Goal: Task Accomplishment & Management: Complete application form

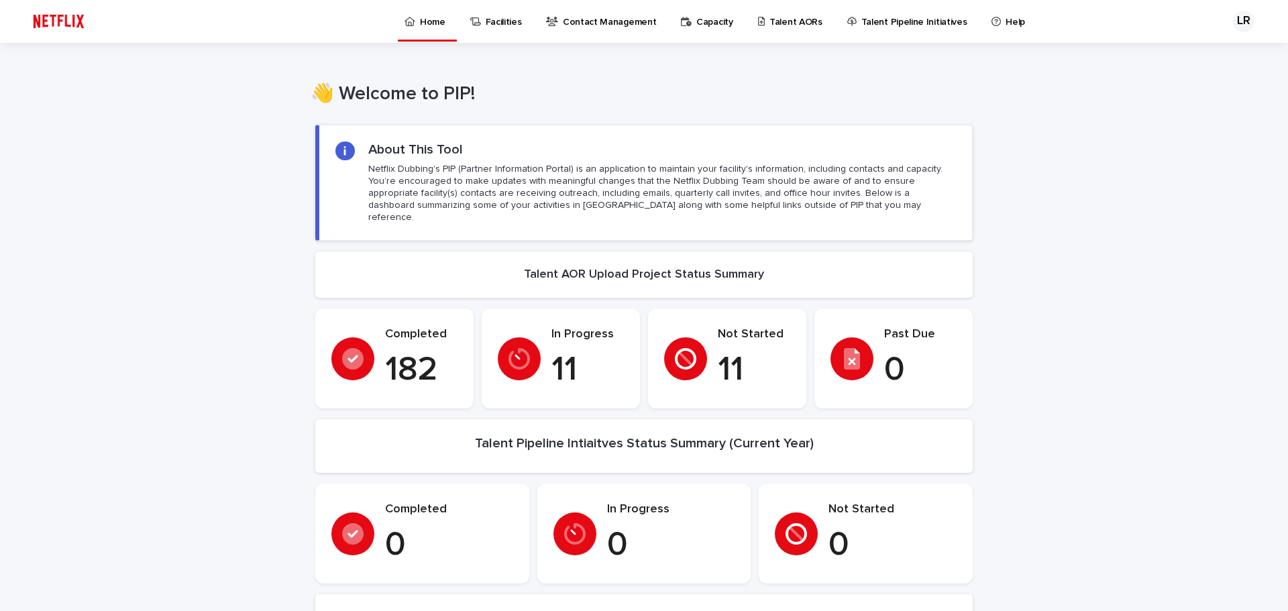
click at [780, 22] on p "Talent AORs" at bounding box center [795, 14] width 53 height 28
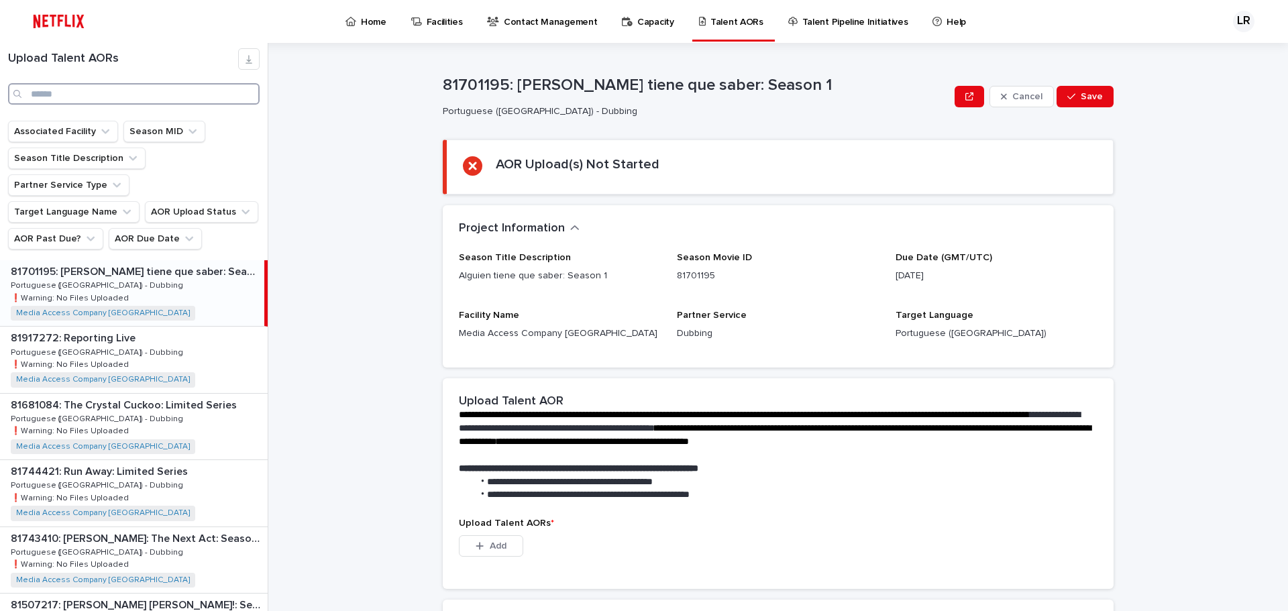
click at [104, 93] on input "Search" at bounding box center [134, 93] width 252 height 21
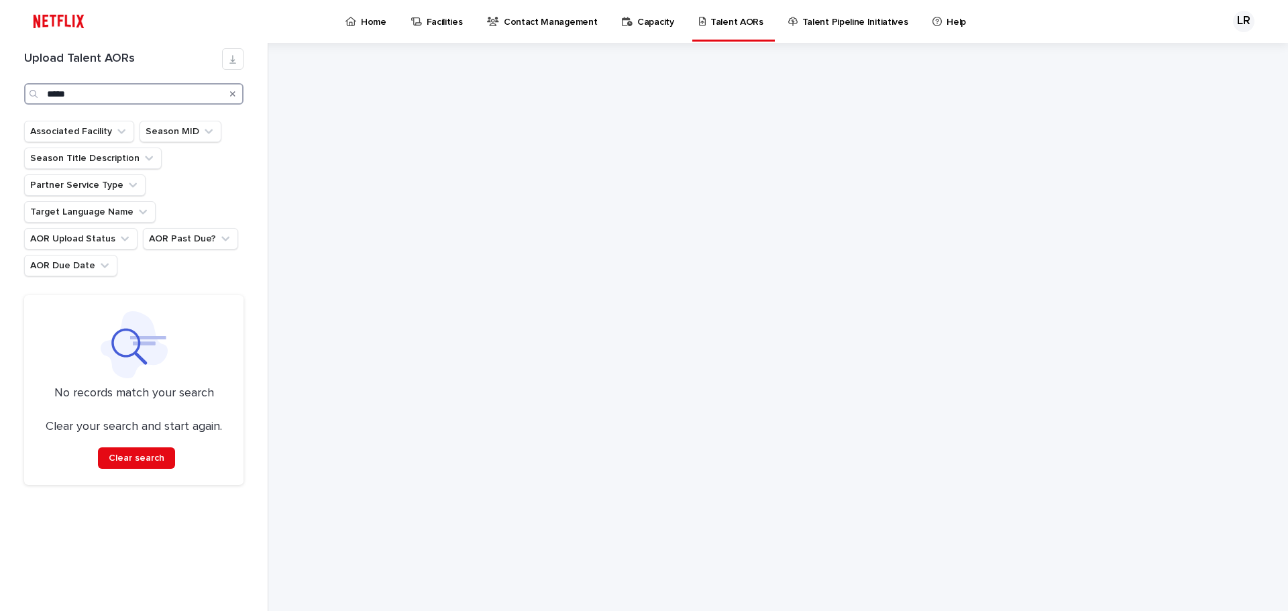
click at [85, 91] on input "*****" at bounding box center [133, 93] width 219 height 21
type input "*"
click at [97, 95] on input "********" at bounding box center [133, 93] width 219 height 21
drag, startPoint x: 61, startPoint y: 90, endPoint x: 85, endPoint y: 89, distance: 23.5
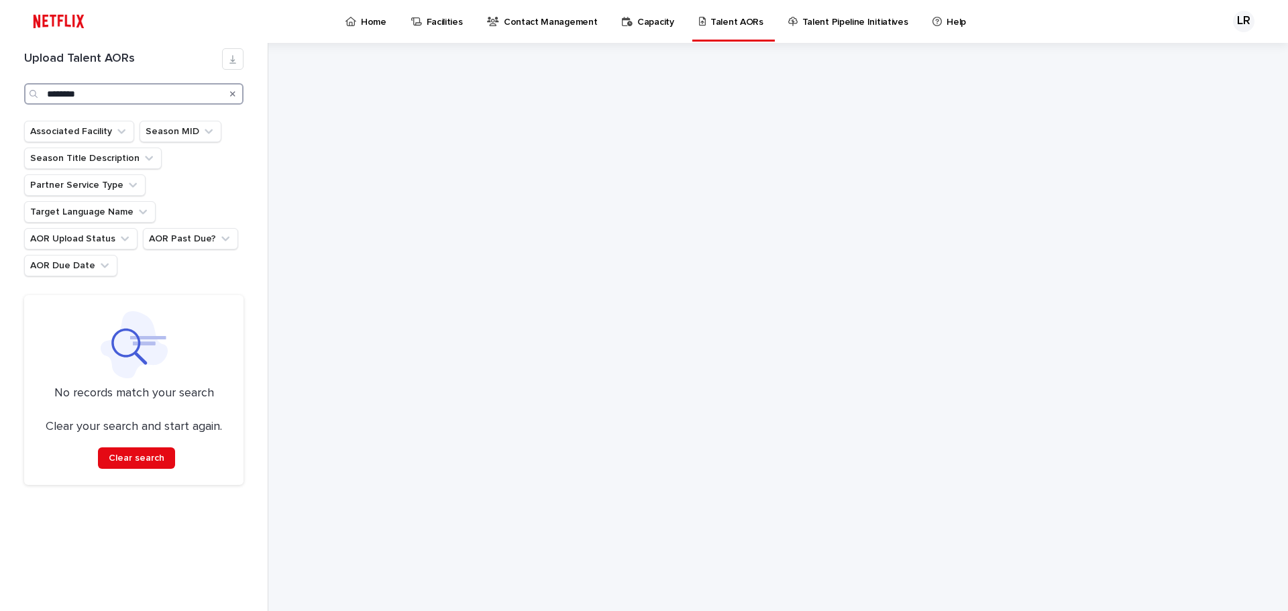
click at [60, 90] on input "********" at bounding box center [133, 93] width 219 height 21
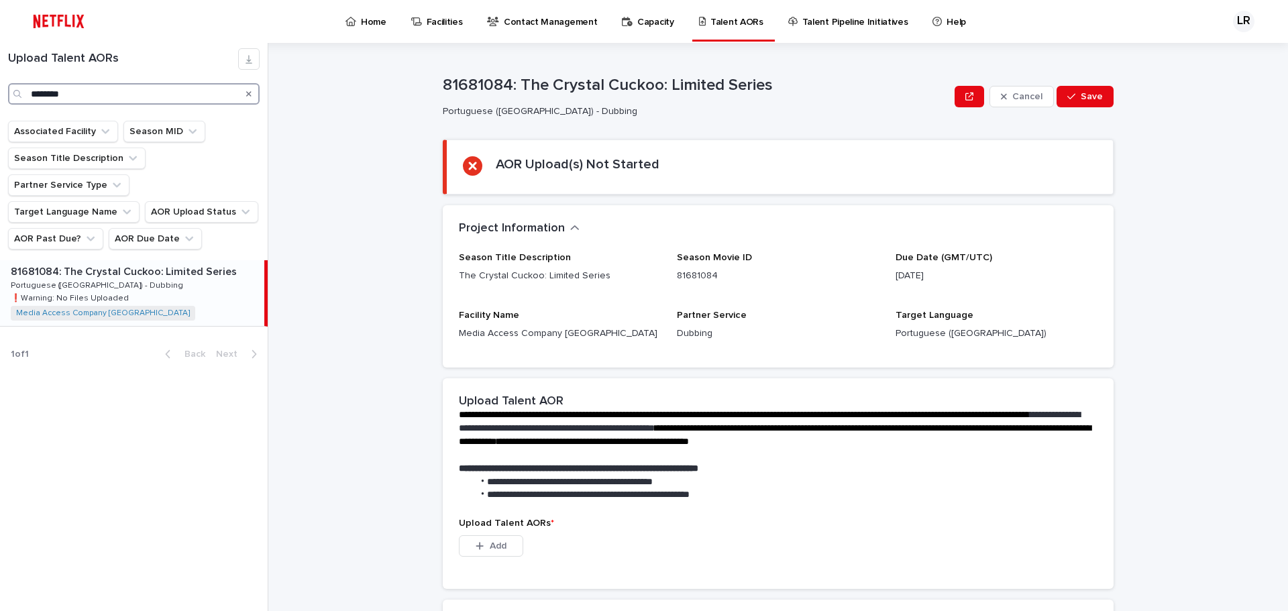
click at [91, 92] on input "********" at bounding box center [134, 93] width 252 height 21
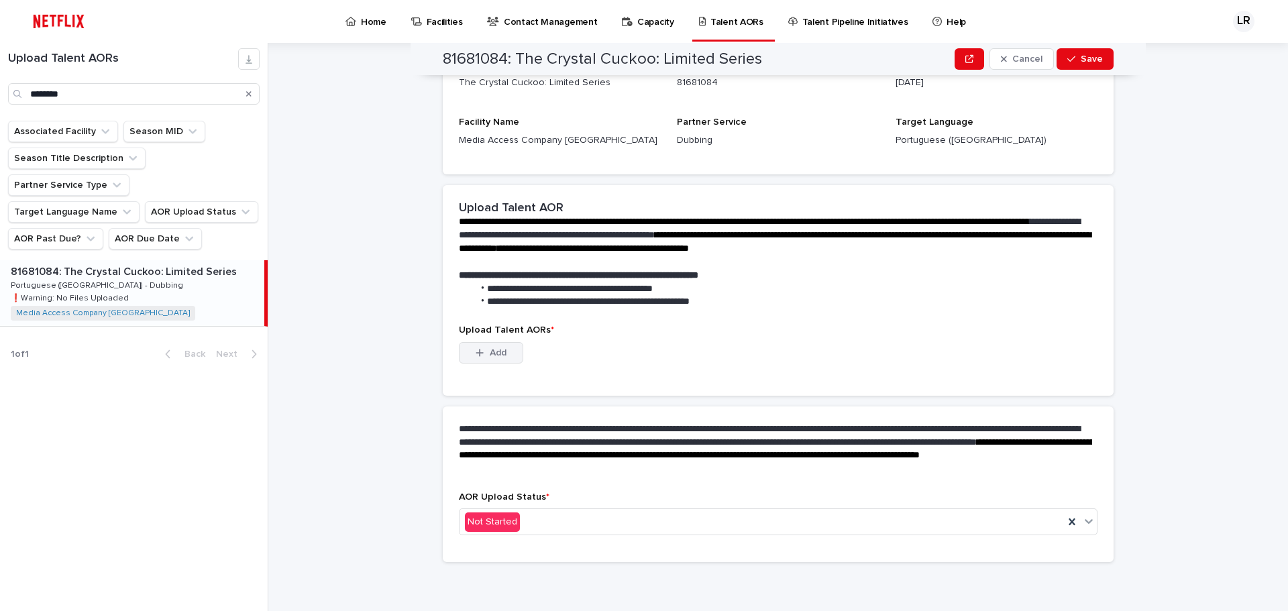
click at [496, 352] on span "Add" at bounding box center [498, 352] width 17 height 9
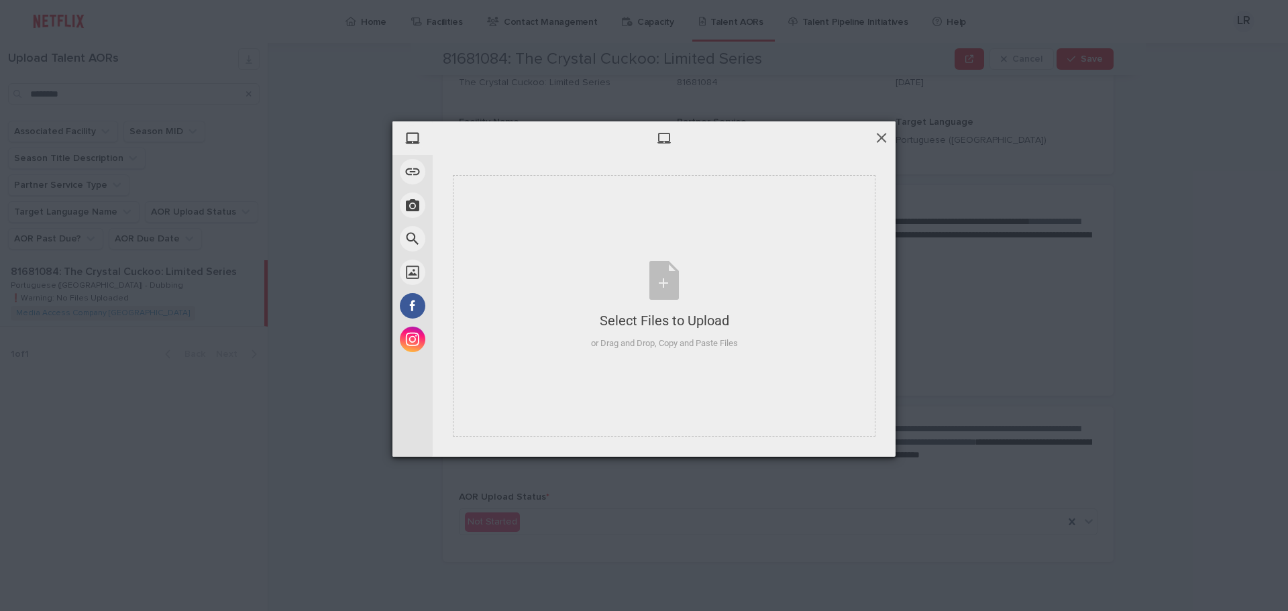
click at [880, 141] on span at bounding box center [881, 137] width 15 height 15
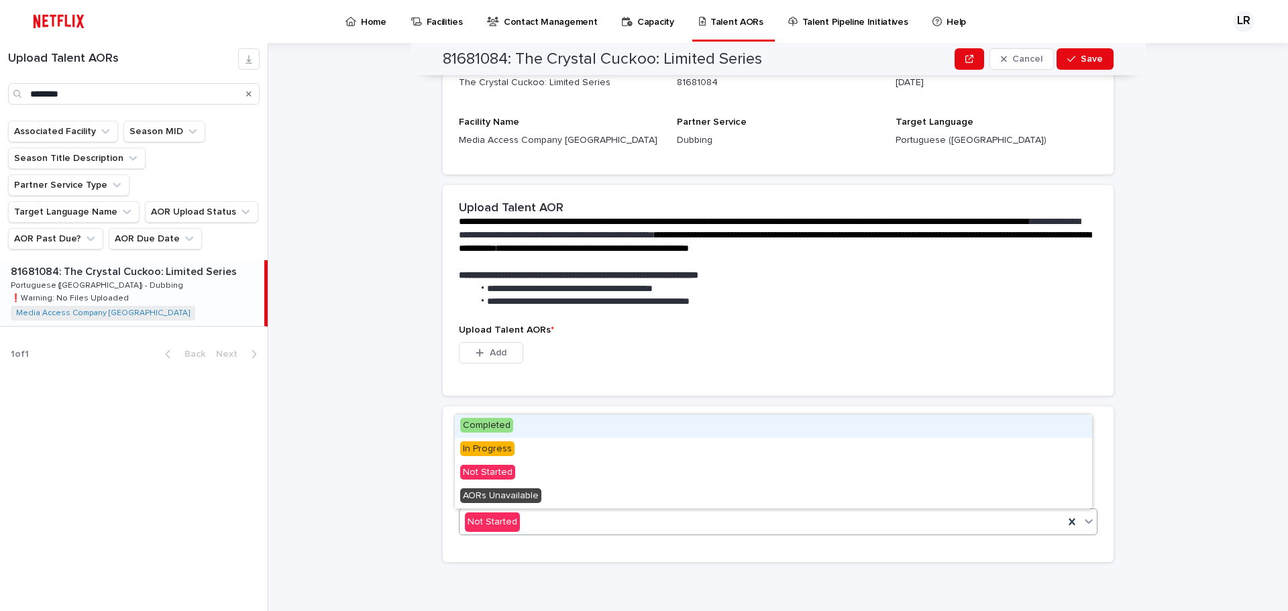
click at [1082, 521] on icon at bounding box center [1088, 521] width 13 height 13
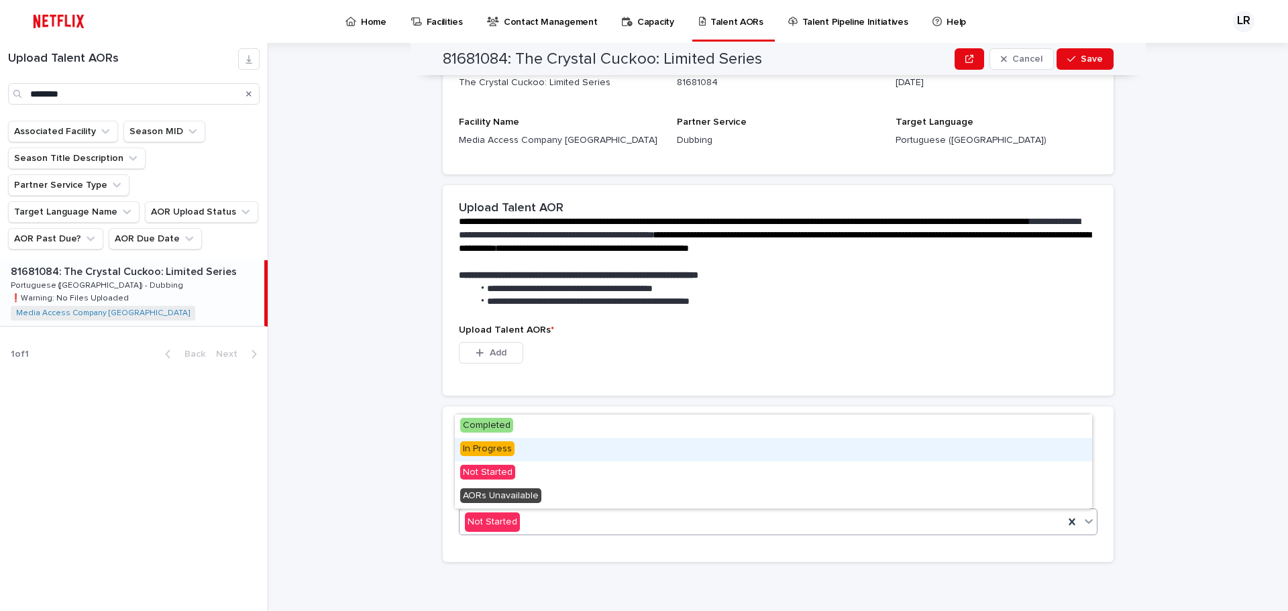
click at [500, 451] on span "In Progress" at bounding box center [487, 448] width 54 height 15
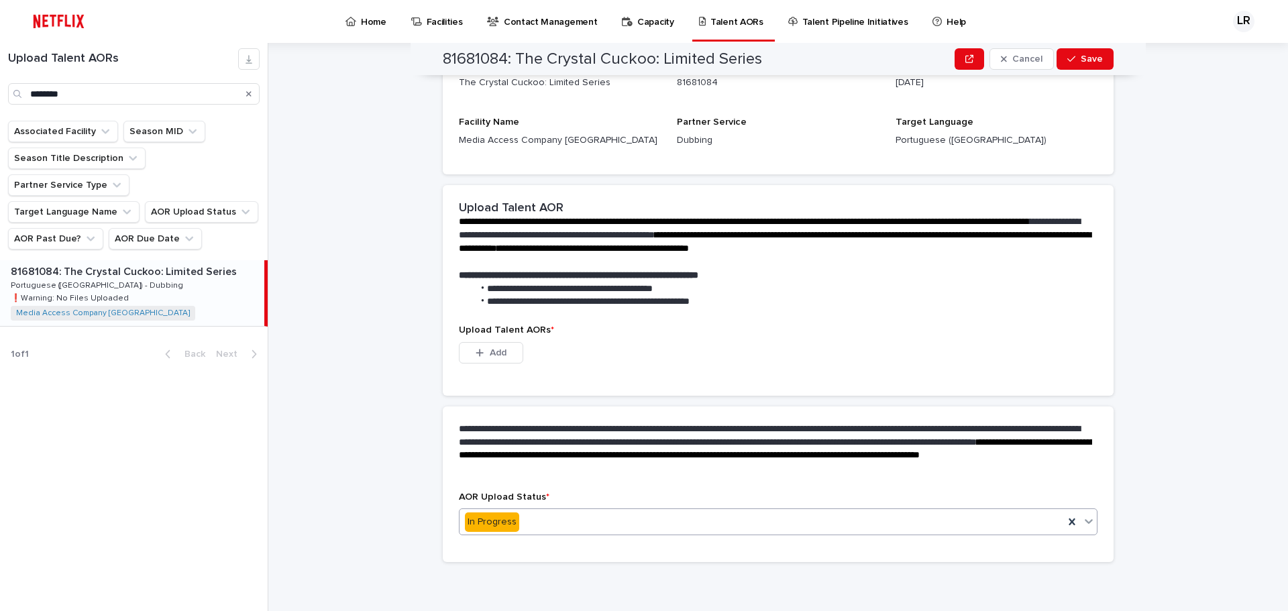
scroll to position [127, 0]
click at [511, 355] on button "Add" at bounding box center [491, 352] width 64 height 21
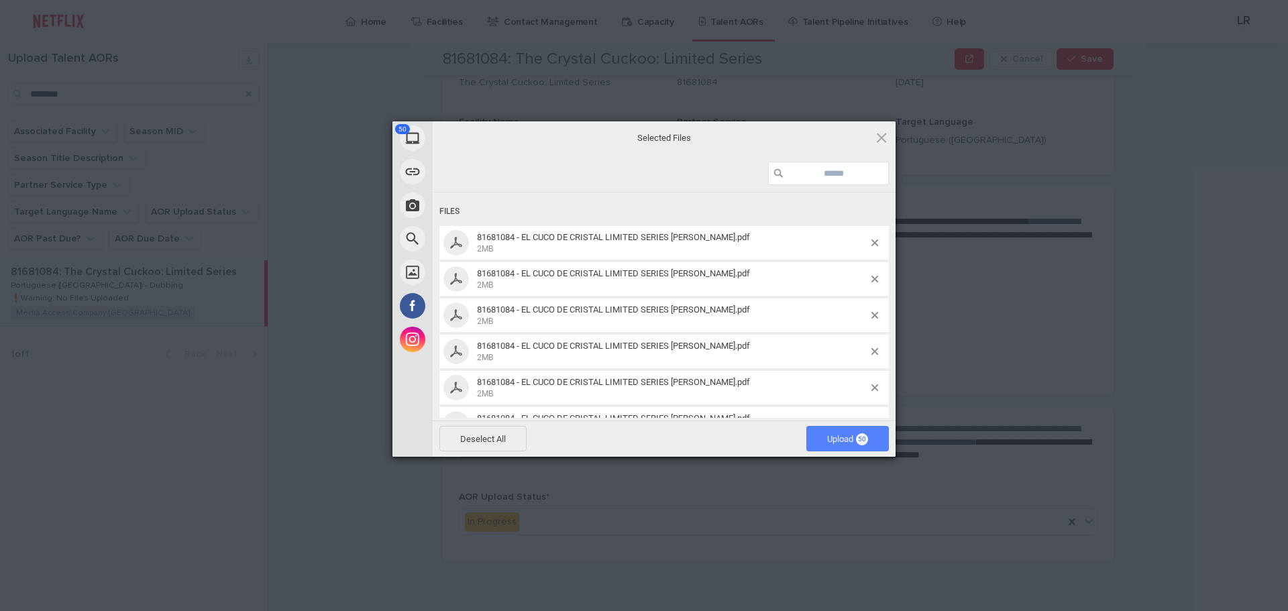
click at [849, 437] on span "Upload 50" at bounding box center [847, 439] width 41 height 10
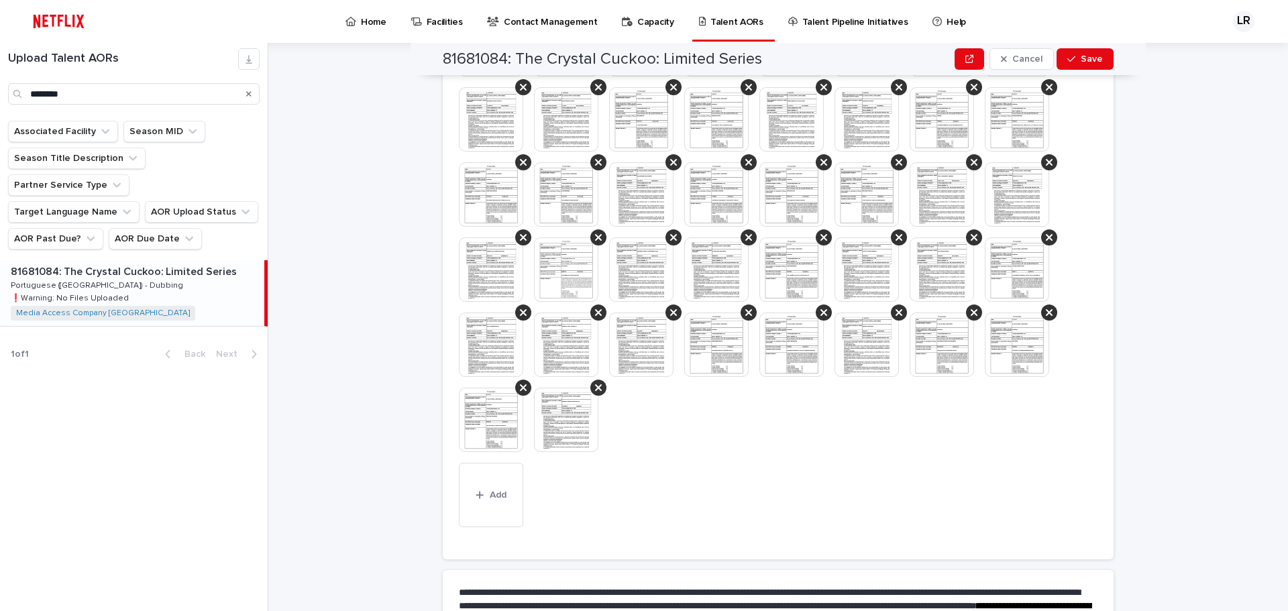
scroll to position [640, 0]
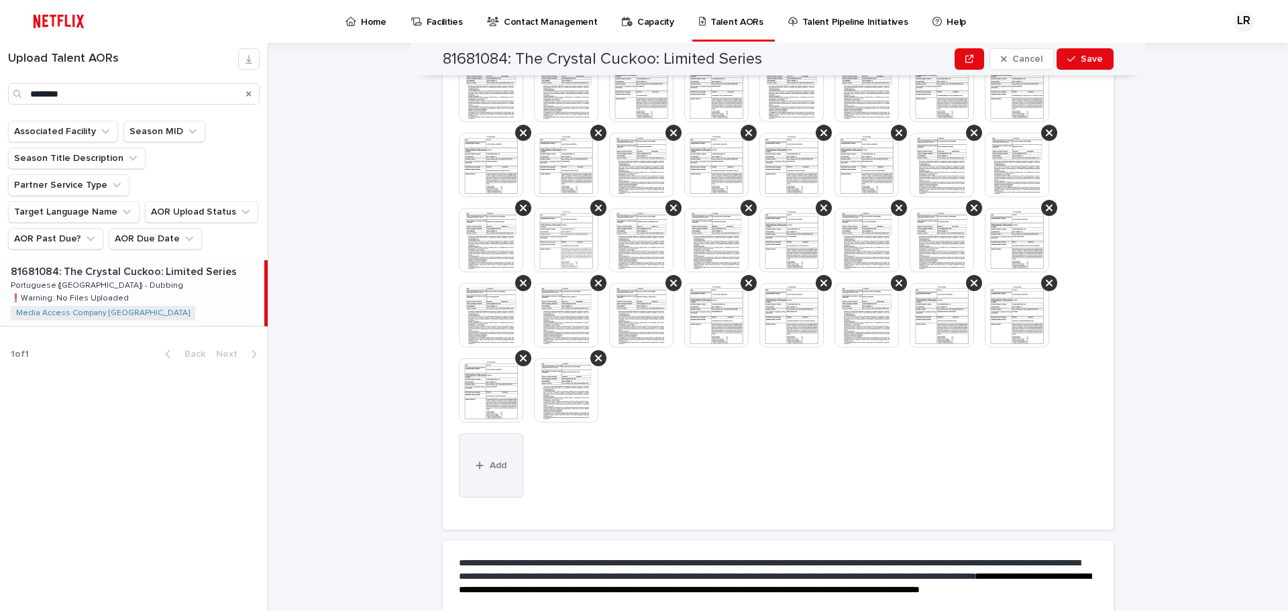
click at [502, 474] on button "Add" at bounding box center [491, 465] width 64 height 64
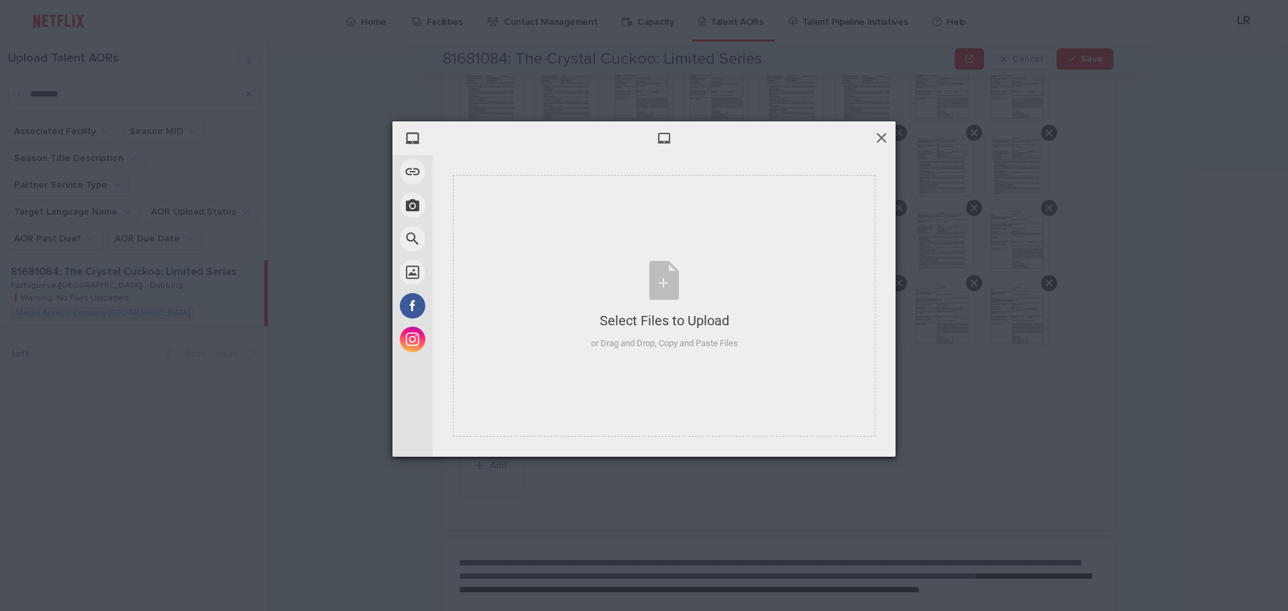
click at [879, 135] on span at bounding box center [881, 137] width 15 height 15
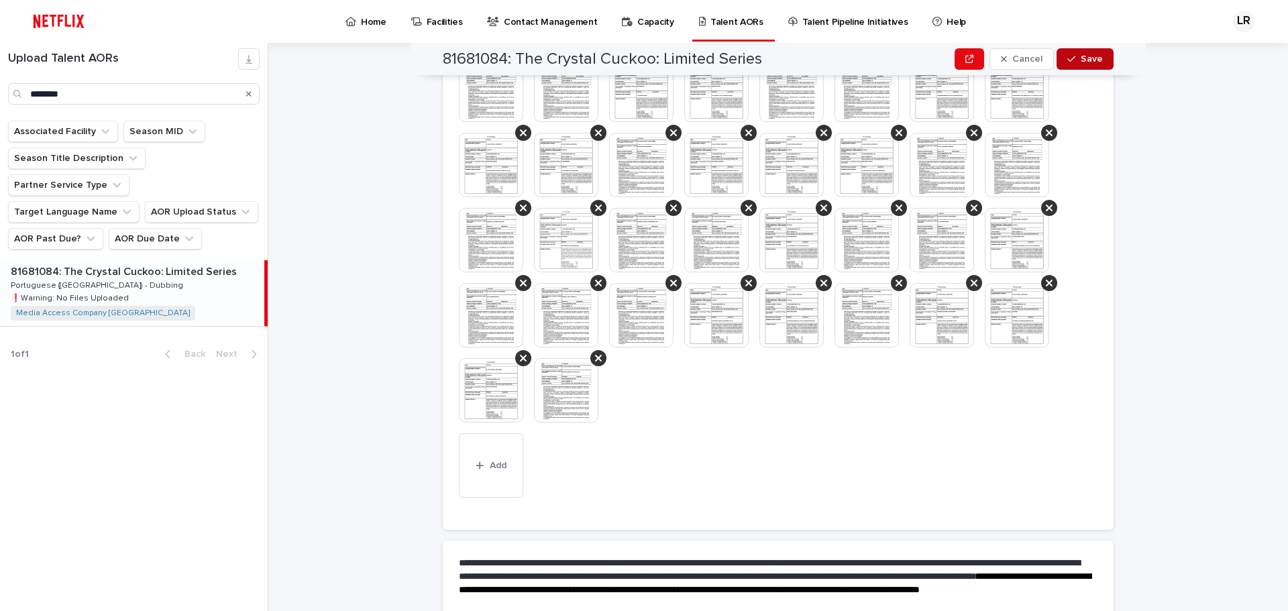
click at [1074, 58] on div "button" at bounding box center [1073, 58] width 13 height 9
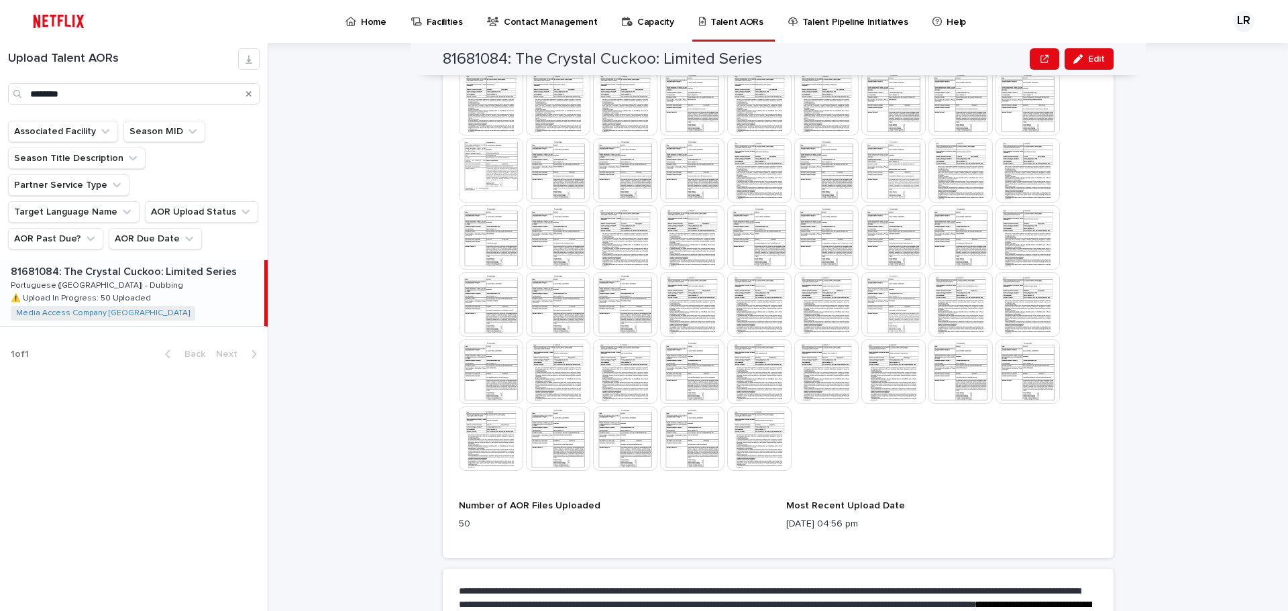
scroll to position [602, 0]
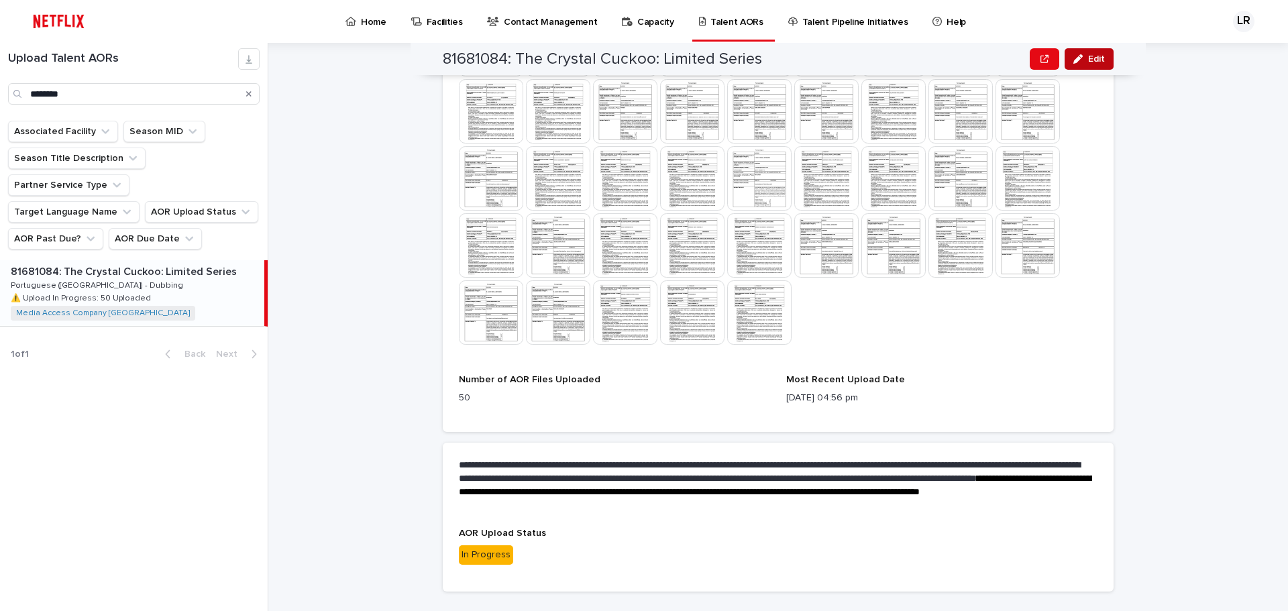
click at [1091, 58] on span "Edit" at bounding box center [1096, 58] width 17 height 9
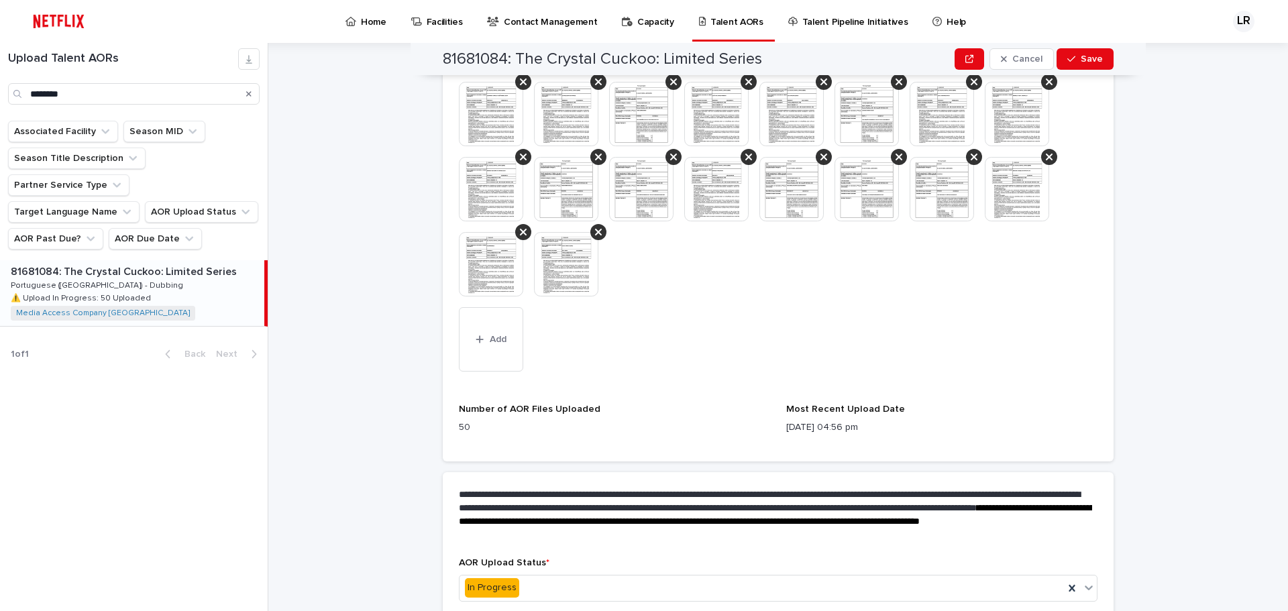
scroll to position [771, 0]
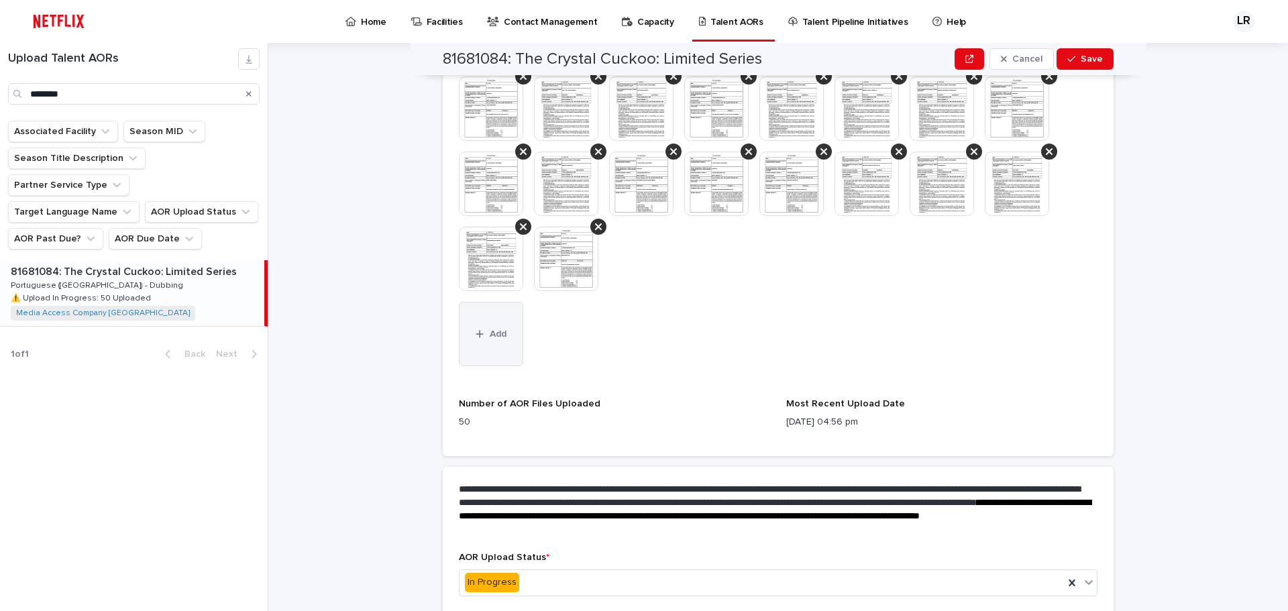
click at [494, 340] on button "Add" at bounding box center [491, 334] width 64 height 64
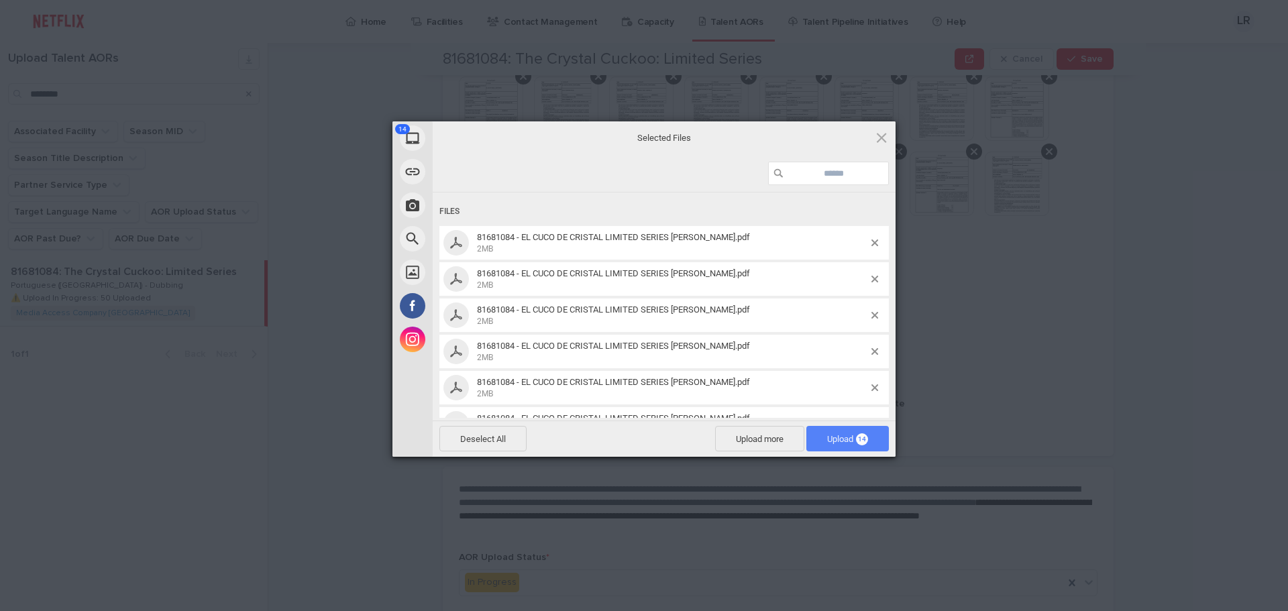
click at [838, 441] on span "Upload 14" at bounding box center [847, 439] width 41 height 10
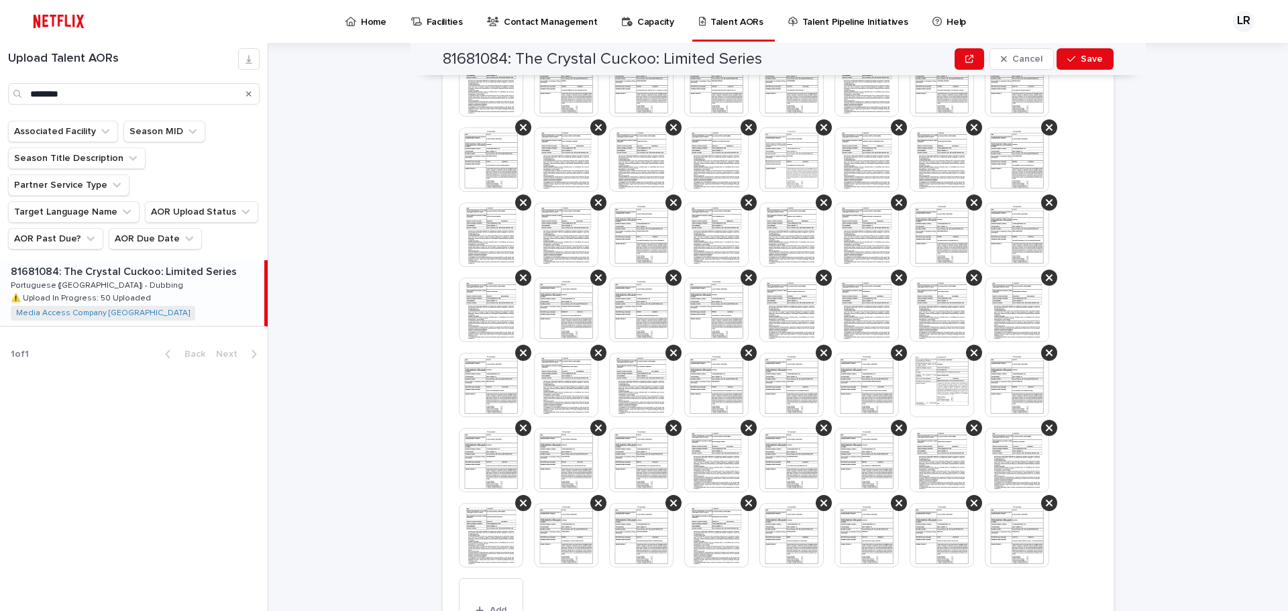
scroll to position [907, 0]
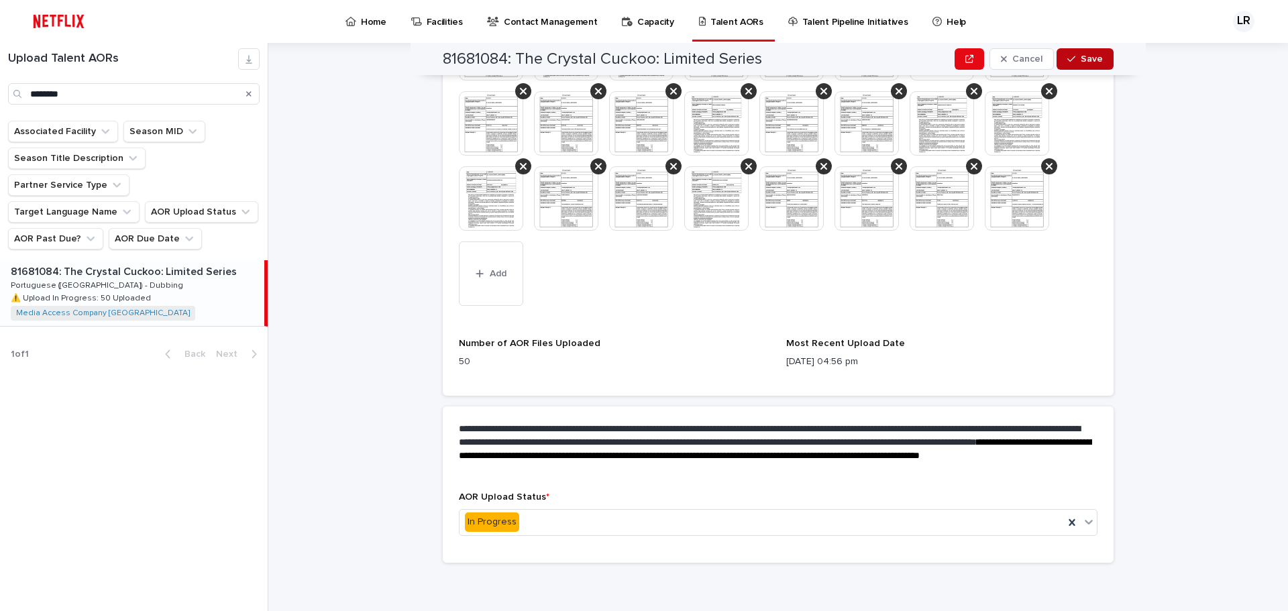
click at [1081, 55] on span "Save" at bounding box center [1092, 58] width 22 height 9
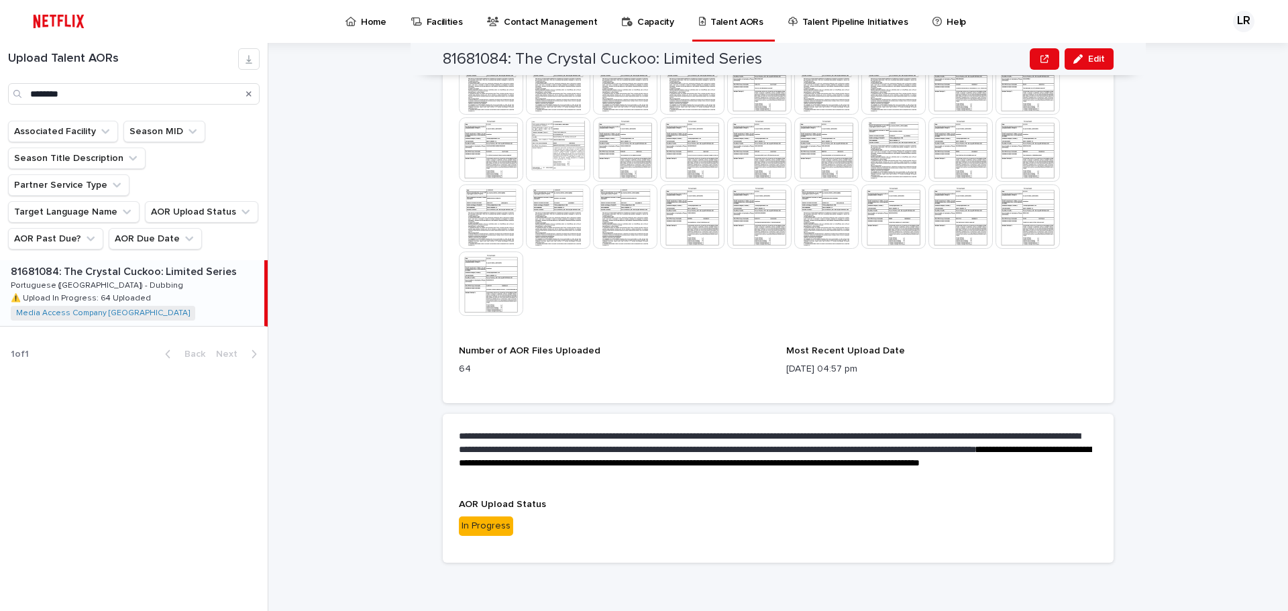
scroll to position [765, 0]
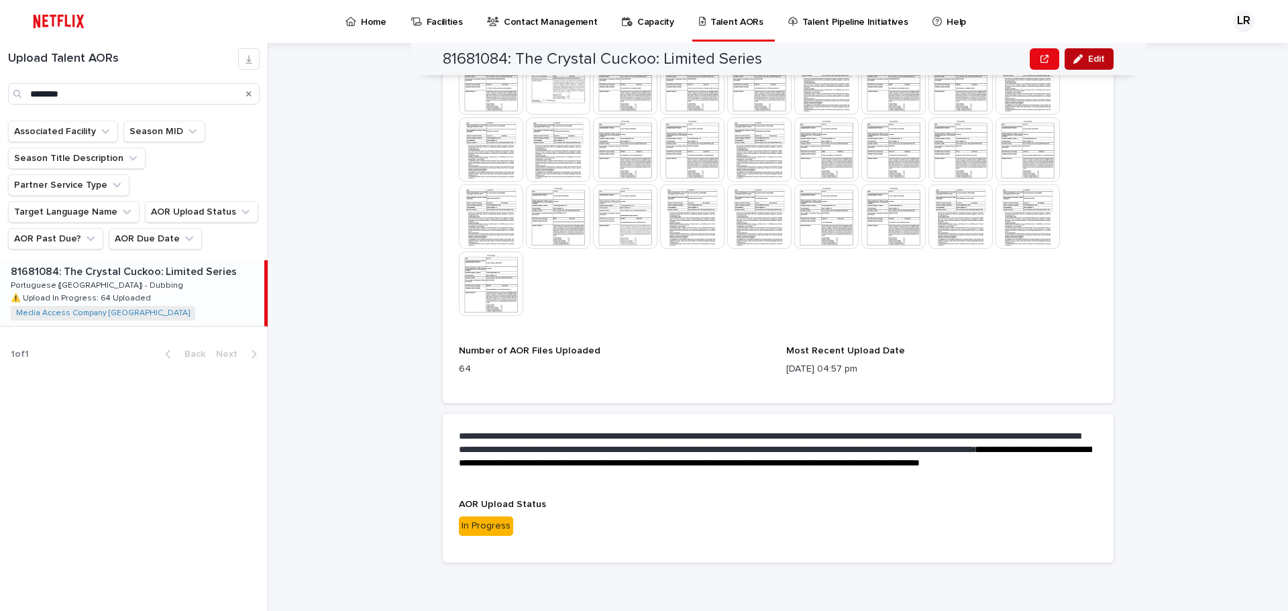
click at [1098, 58] on span "Edit" at bounding box center [1096, 58] width 17 height 9
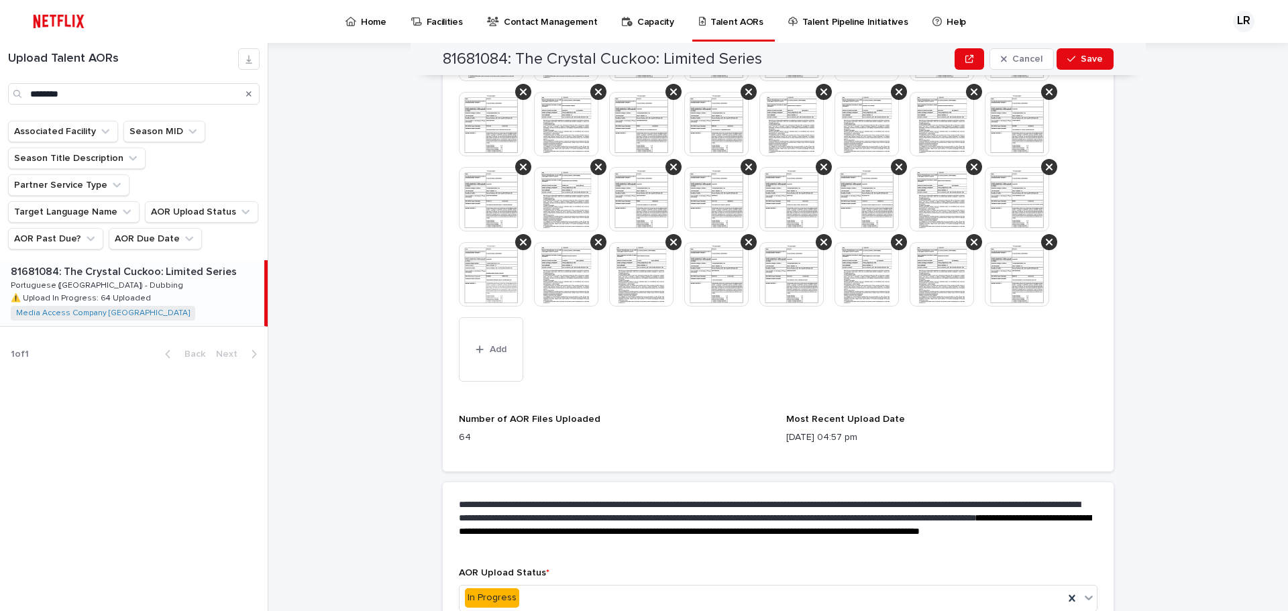
scroll to position [907, 0]
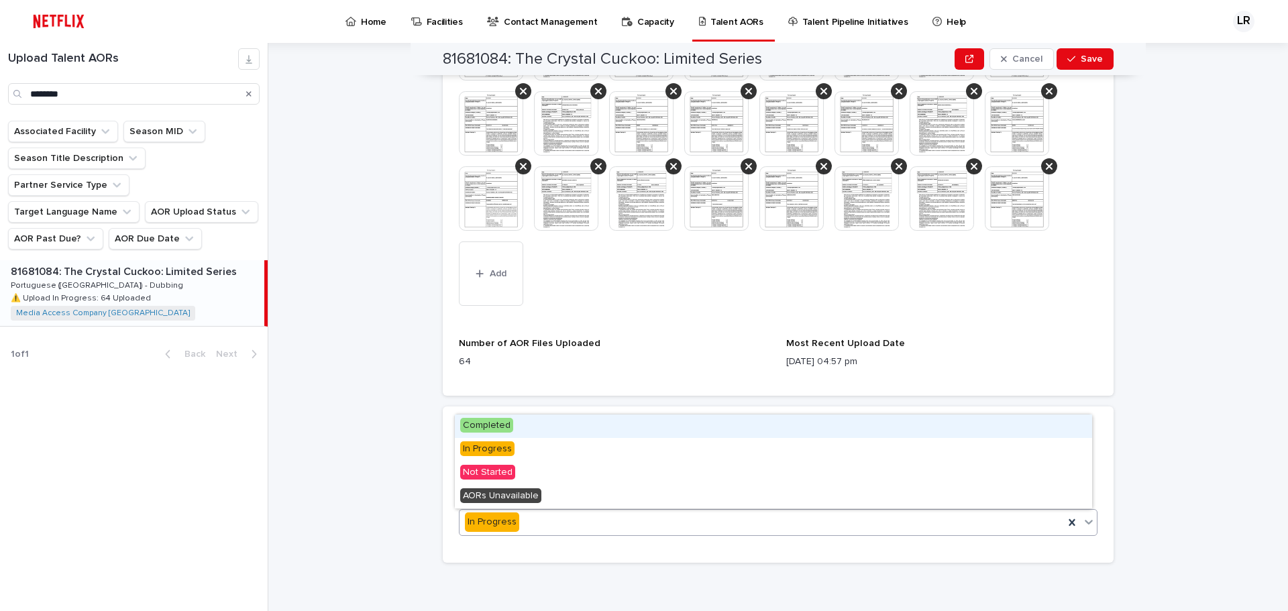
click at [1083, 519] on icon at bounding box center [1088, 521] width 13 height 13
click at [478, 425] on span "Completed" at bounding box center [486, 425] width 53 height 15
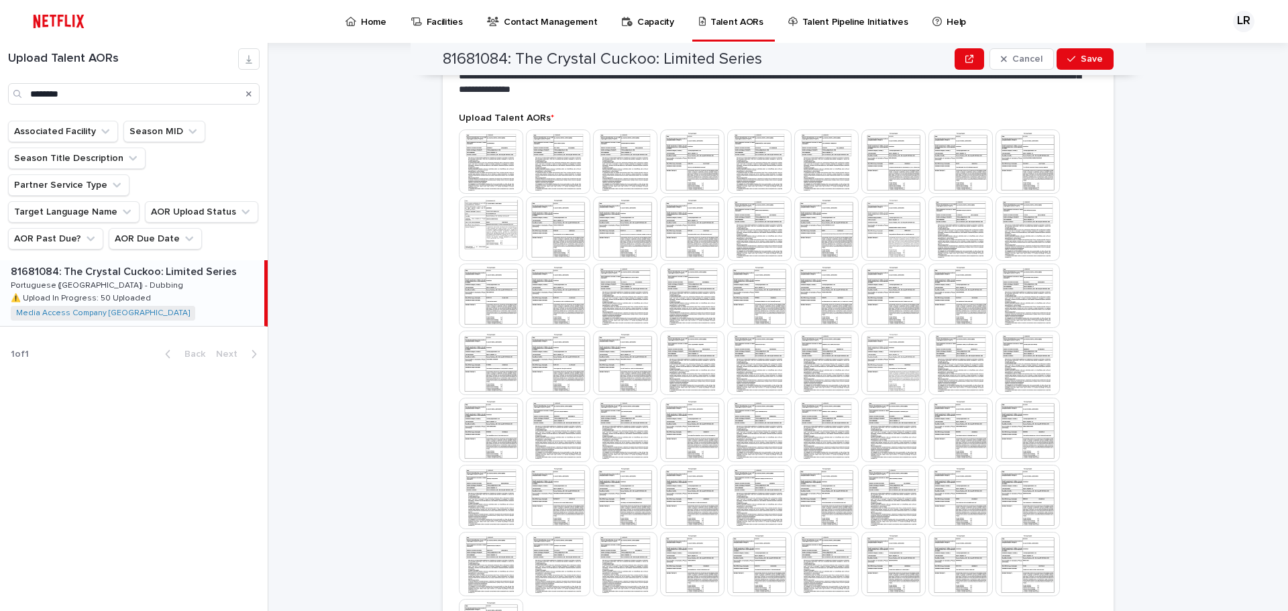
scroll to position [355, 0]
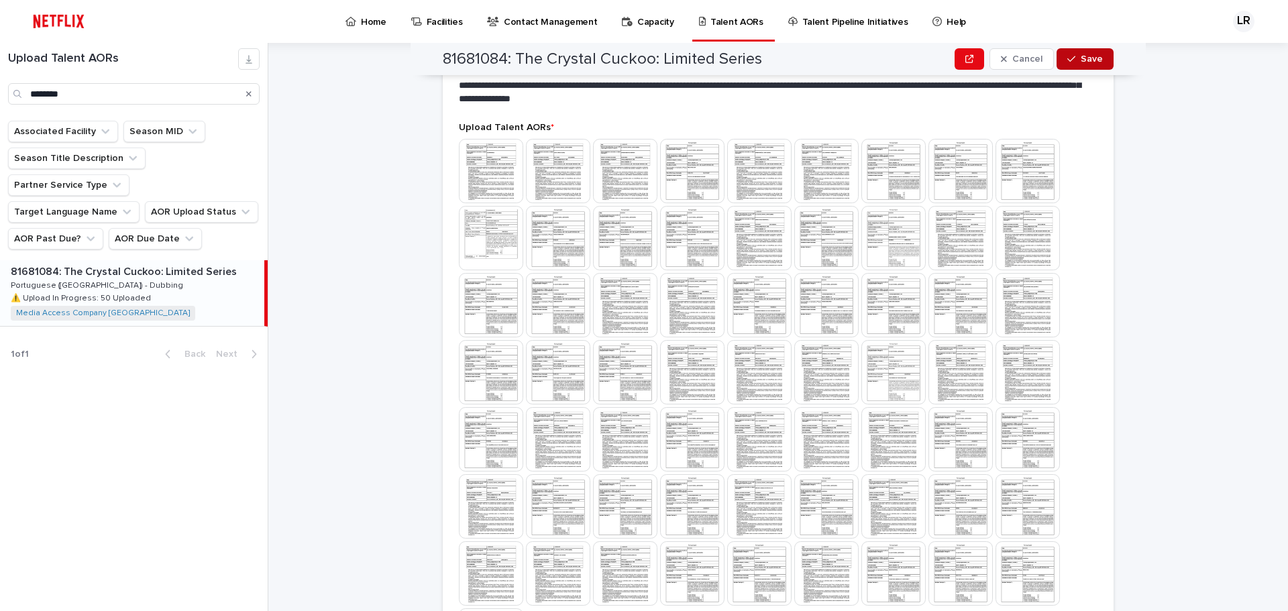
click at [1088, 64] on button "Save" at bounding box center [1085, 58] width 57 height 21
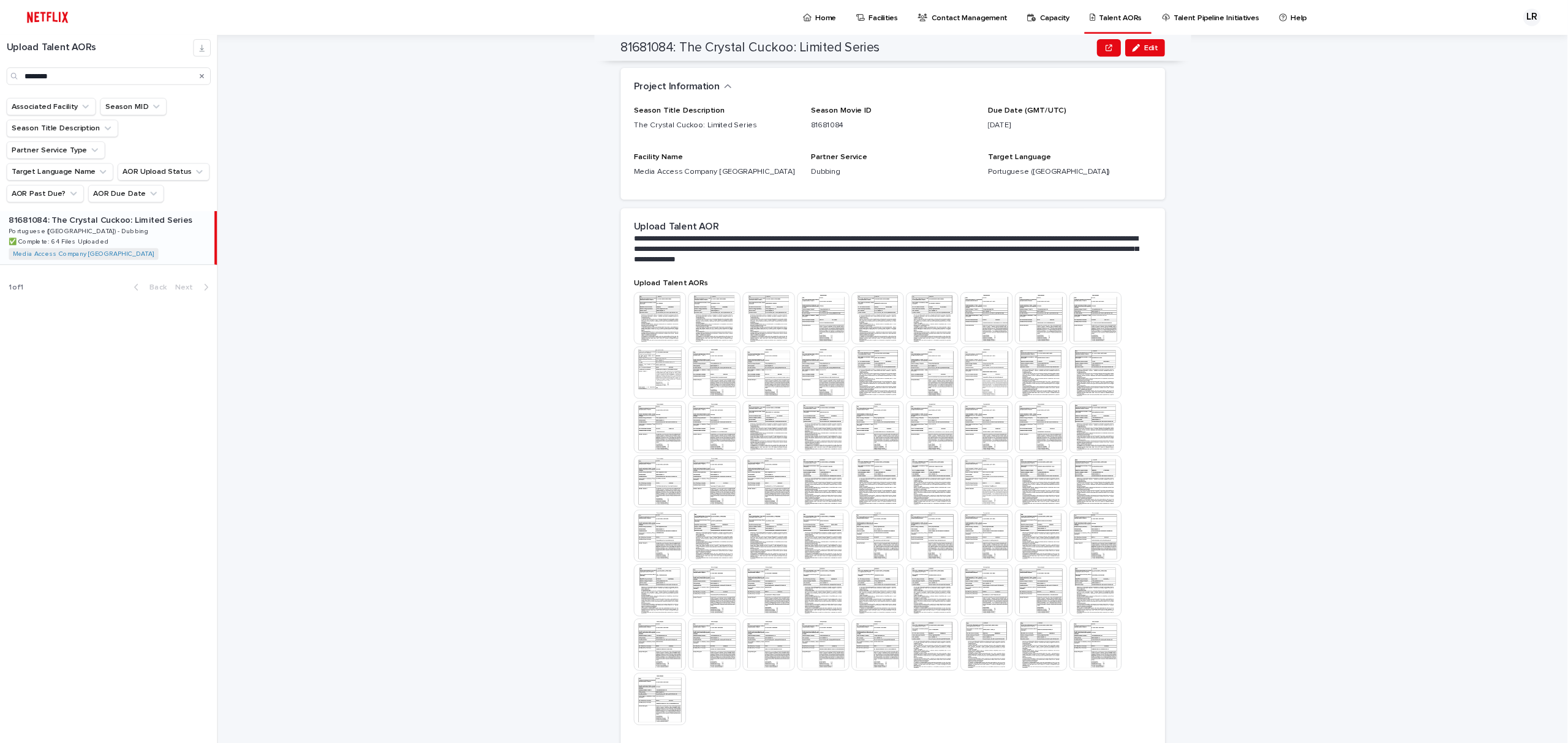
scroll to position [6, 0]
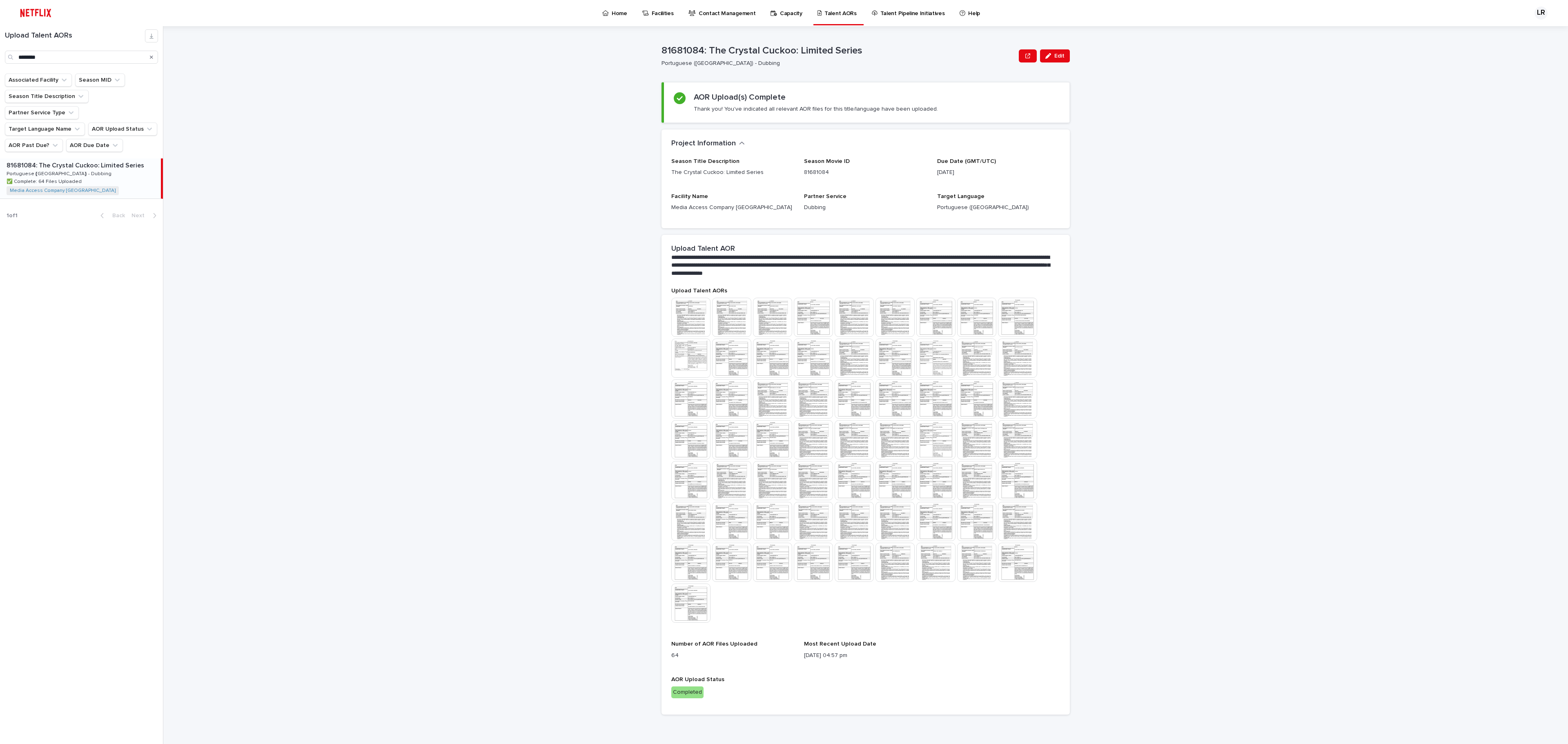
drag, startPoint x: 783, startPoint y: 1, endPoint x: 1213, endPoint y: 325, distance: 538.4
click at [783, 325] on div "**********" at bounding box center [870, 385] width 1395 height 718
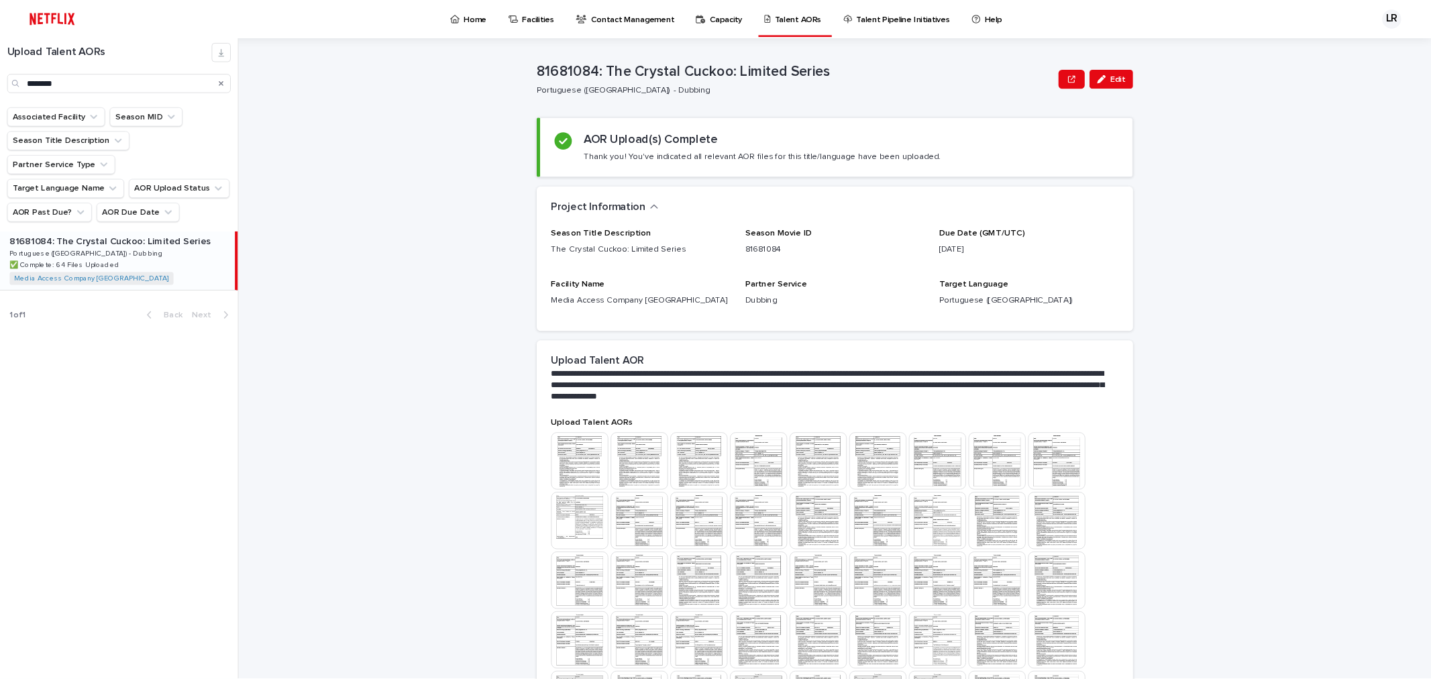
scroll to position [7, 0]
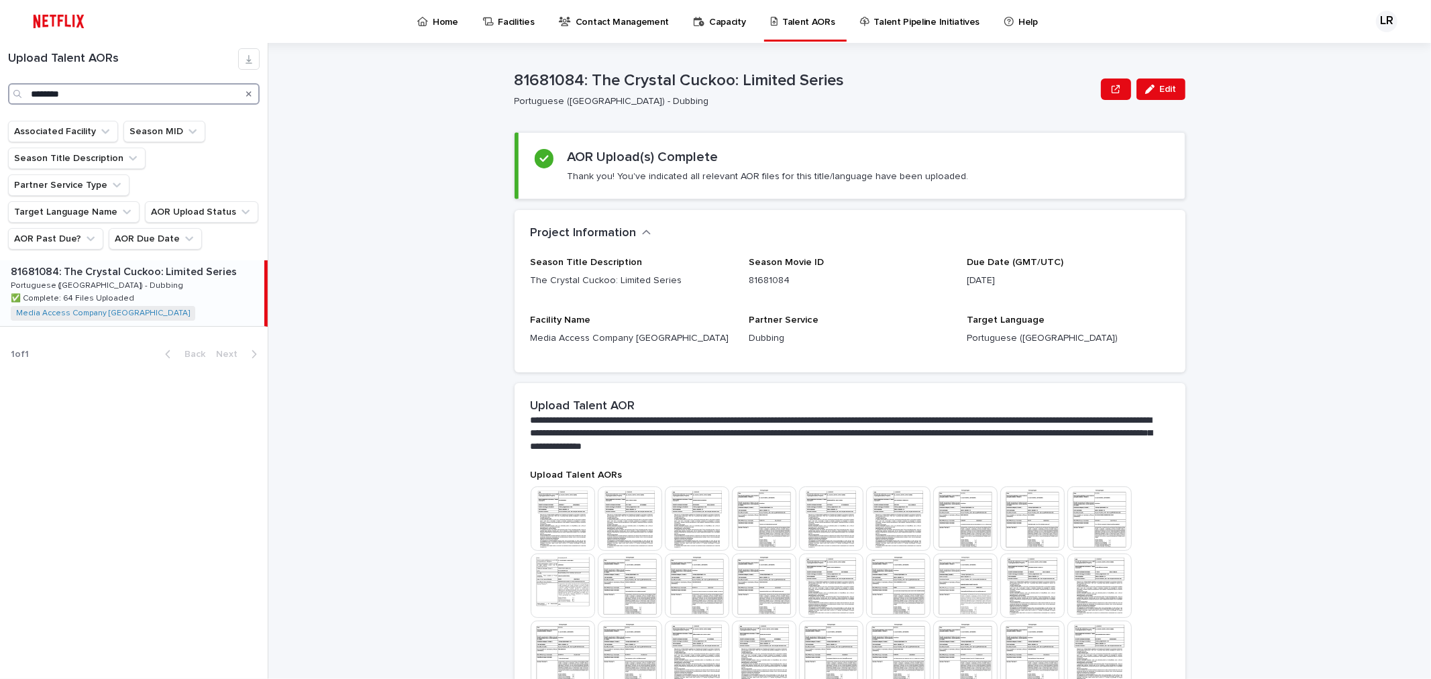
click at [78, 99] on input "********" at bounding box center [134, 93] width 252 height 21
drag, startPoint x: 84, startPoint y: 98, endPoint x: -17, endPoint y: 95, distance: 100.7
click at [0, 95] on html "Home Facilities Contact Management Capacity Talent AORs Talent Pipeline Initiat…" at bounding box center [715, 339] width 1431 height 679
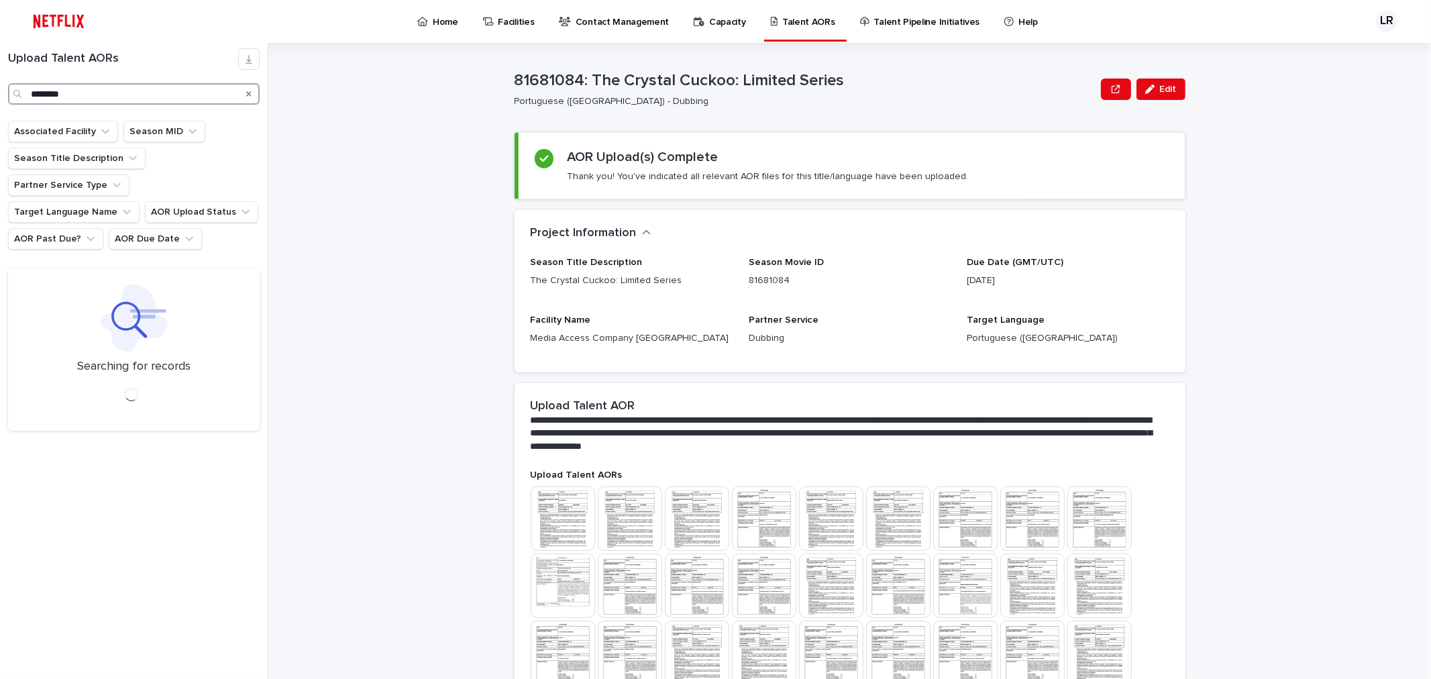
type input "********"
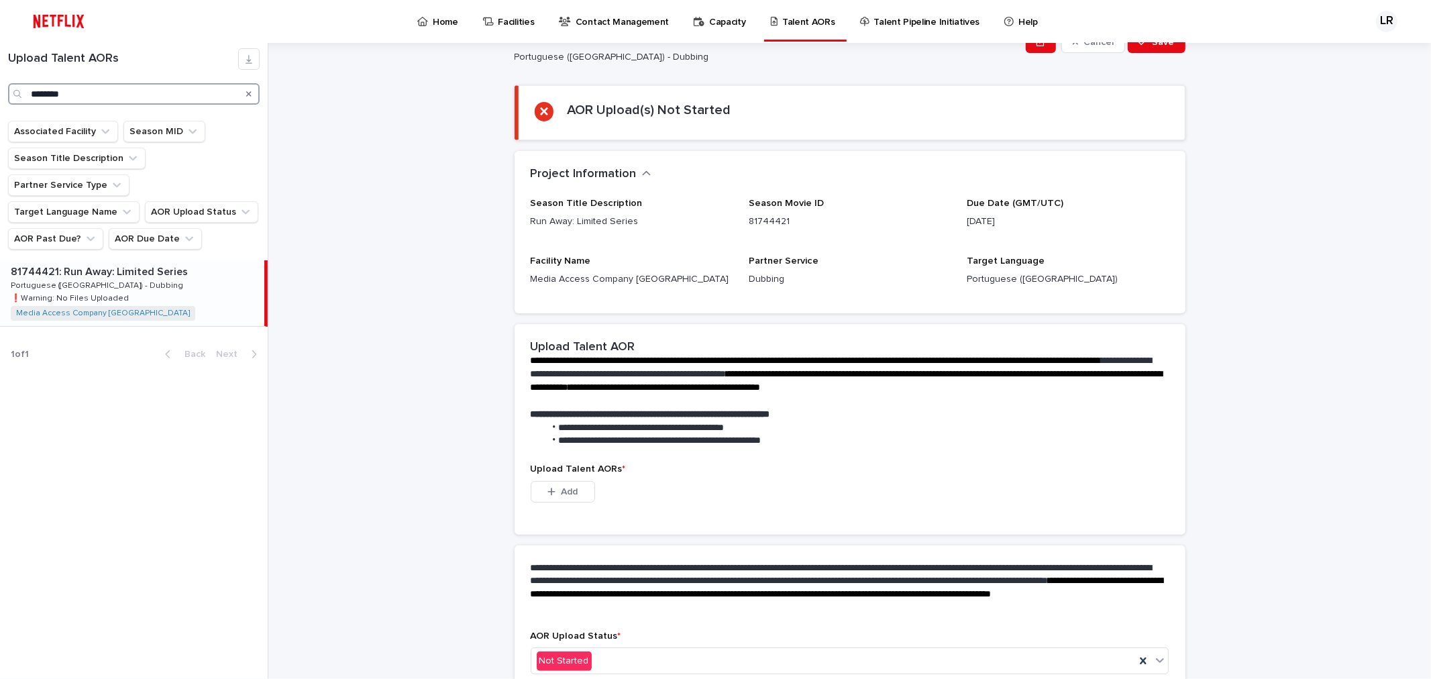
scroll to position [125, 0]
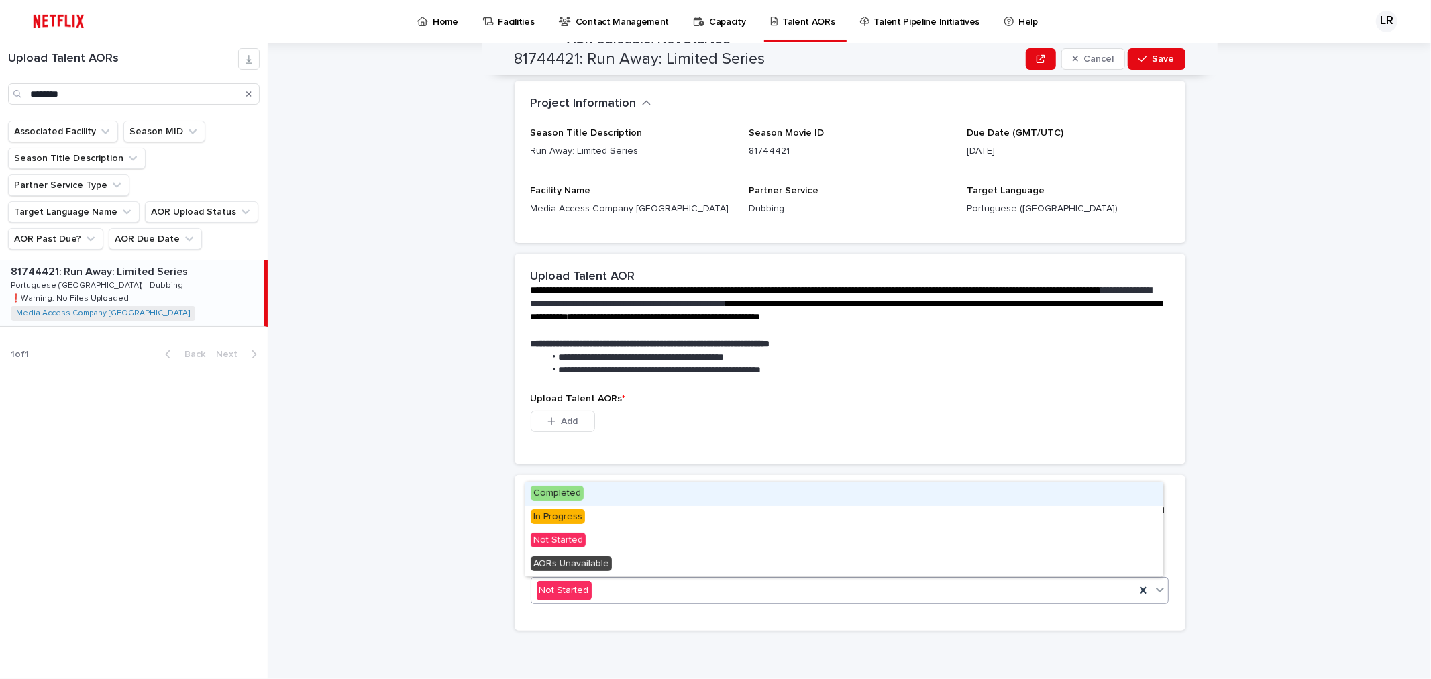
click at [669, 584] on div "Not Started" at bounding box center [833, 591] width 604 height 22
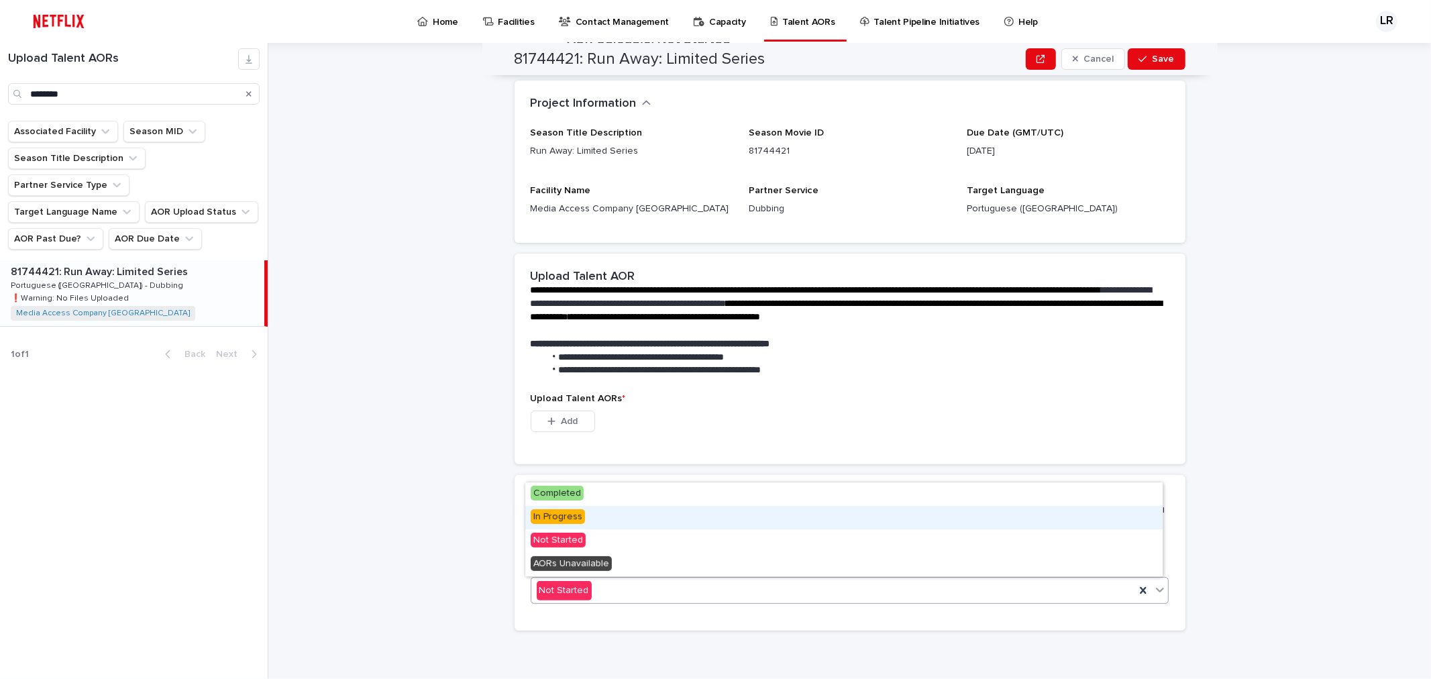
click at [574, 519] on span "In Progress" at bounding box center [558, 516] width 54 height 15
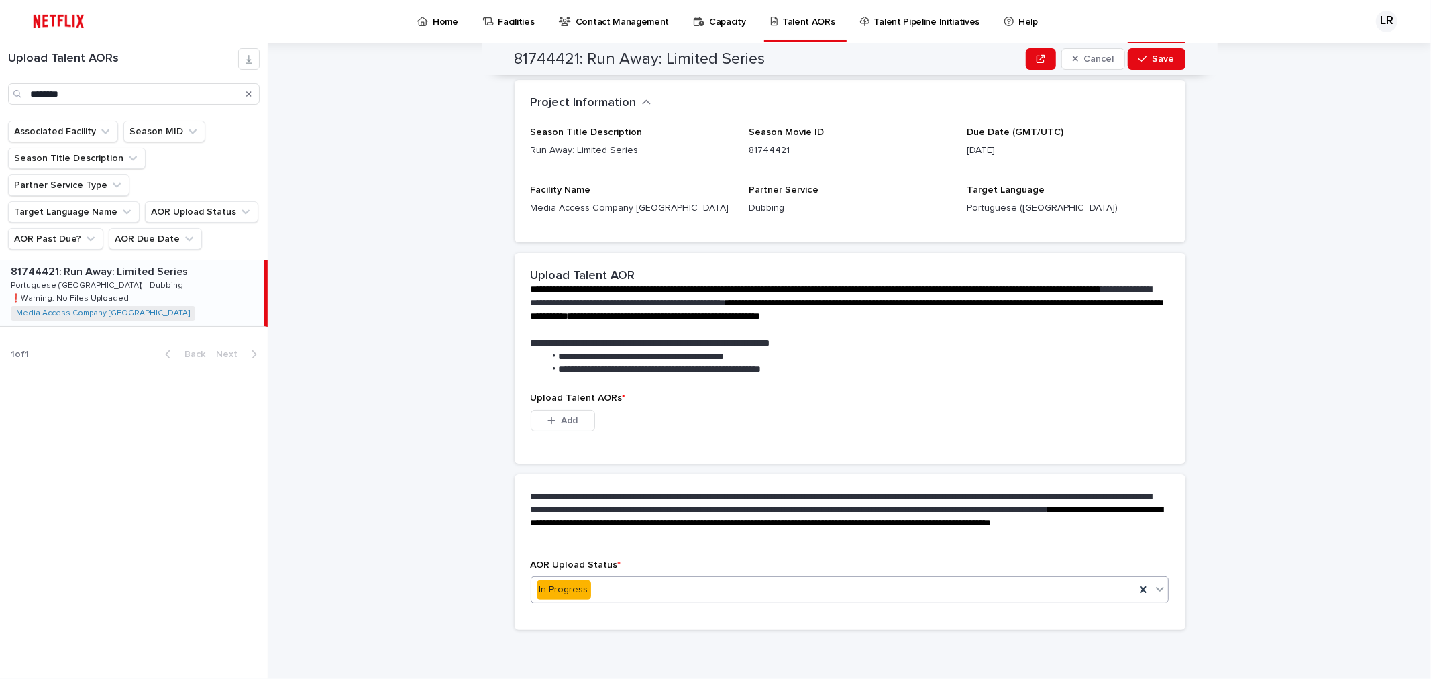
scroll to position [59, 0]
click at [578, 417] on button "Add" at bounding box center [563, 421] width 64 height 21
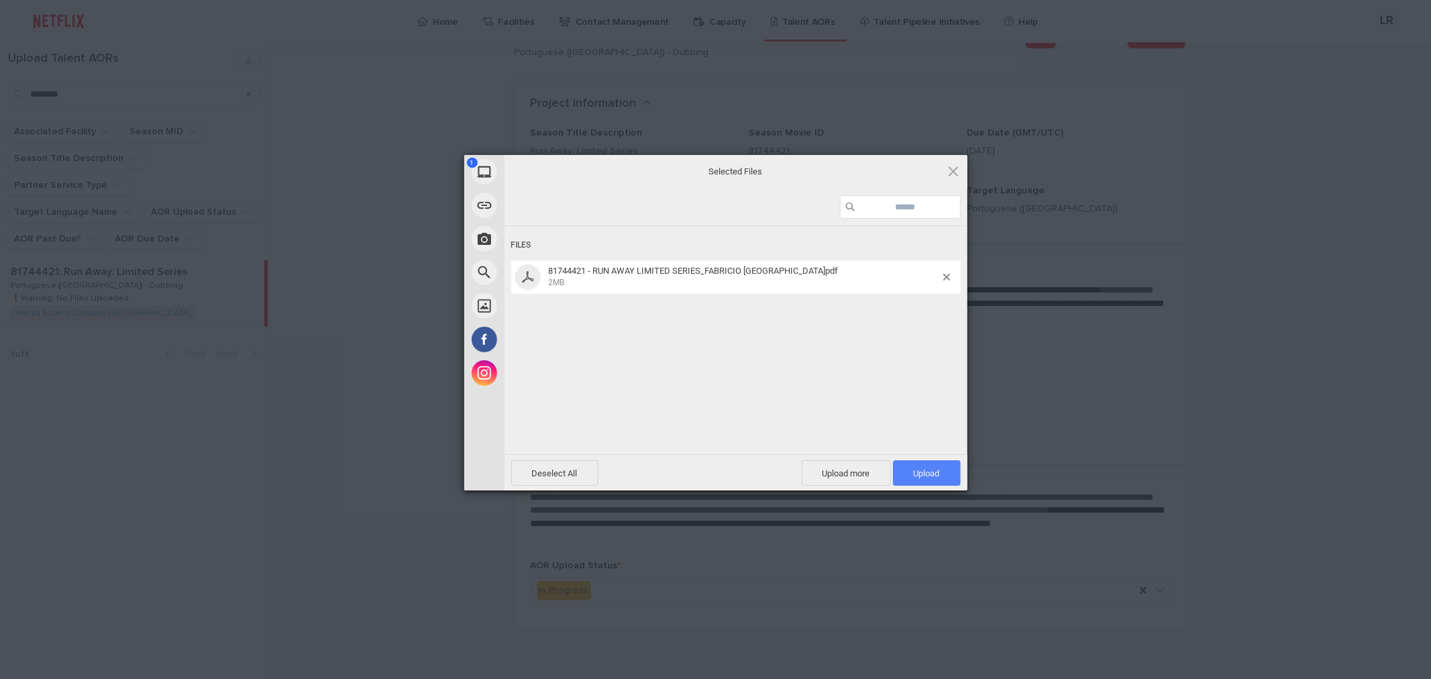
click at [930, 471] on span "Upload 1" at bounding box center [927, 473] width 26 height 10
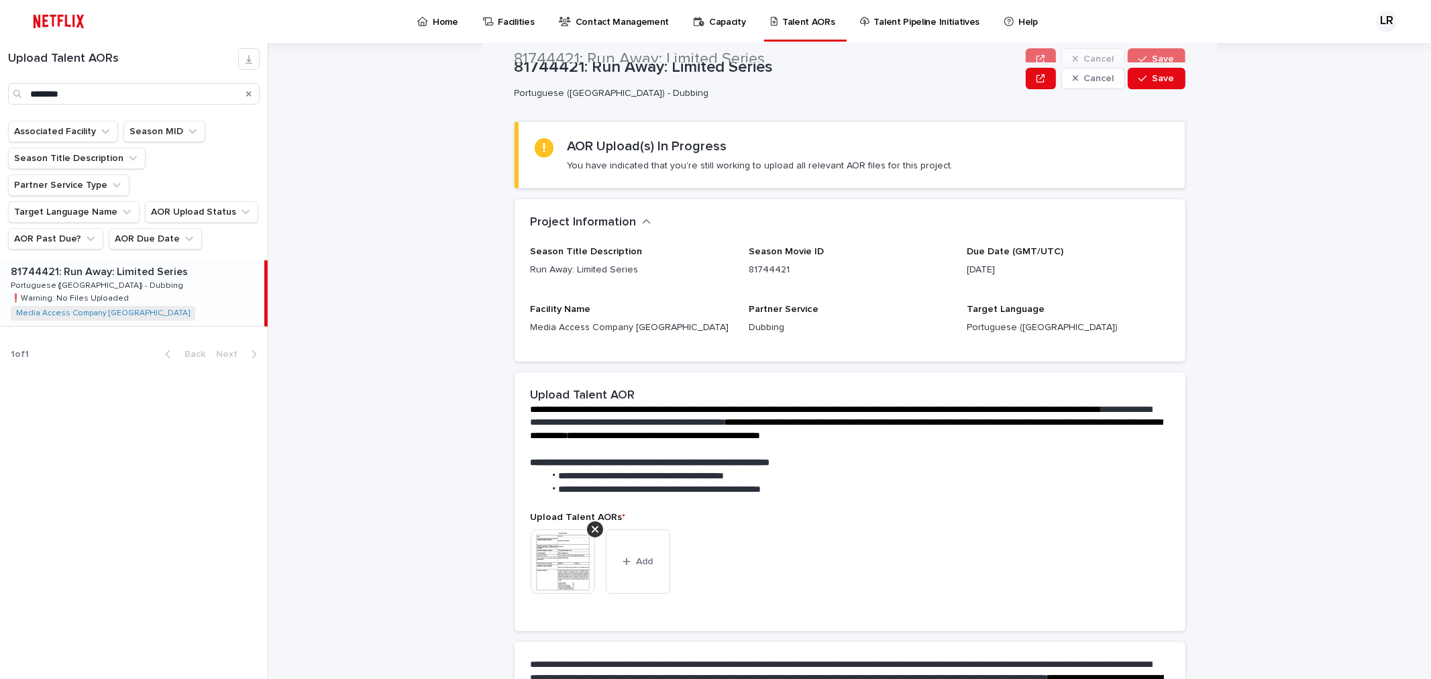
scroll to position [0, 0]
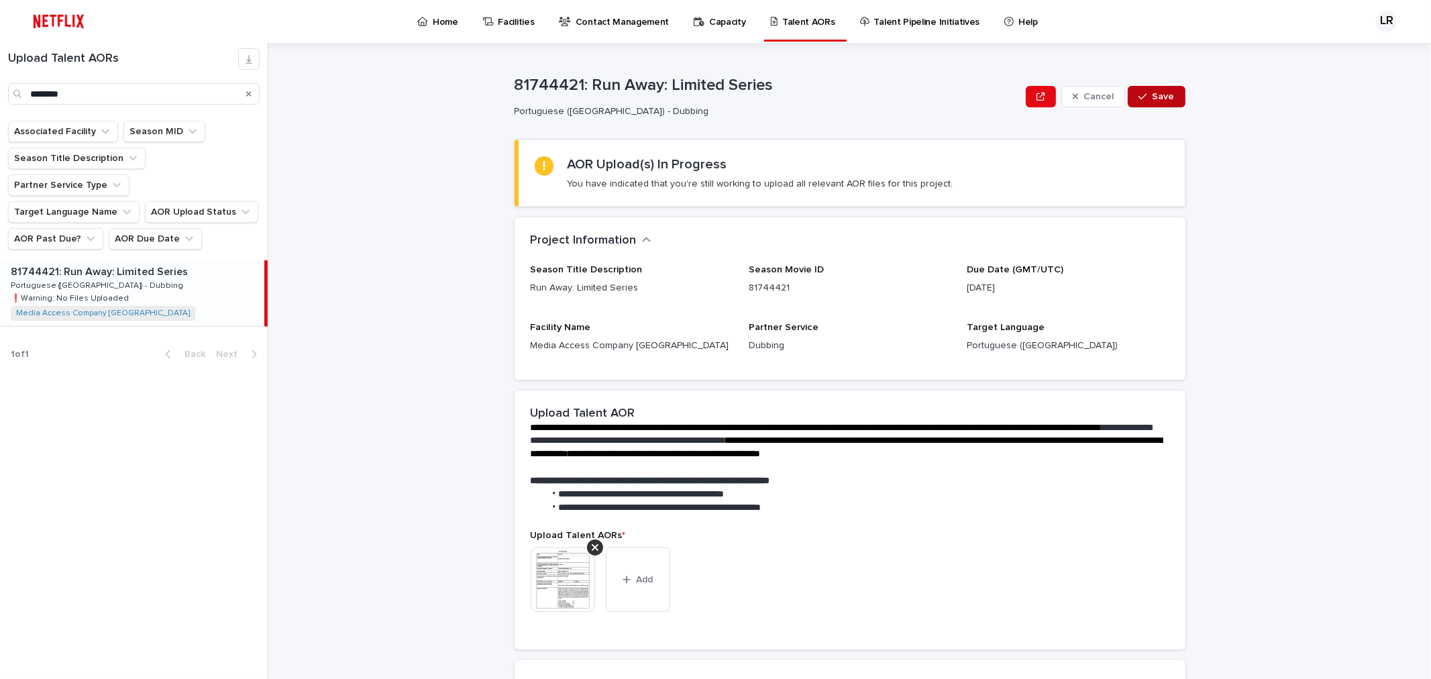
drag, startPoint x: 1163, startPoint y: 91, endPoint x: 1228, endPoint y: 162, distance: 96.4
click at [1162, 92] on span "Save" at bounding box center [1163, 96] width 22 height 9
